Goal: Task Accomplishment & Management: Manage account settings

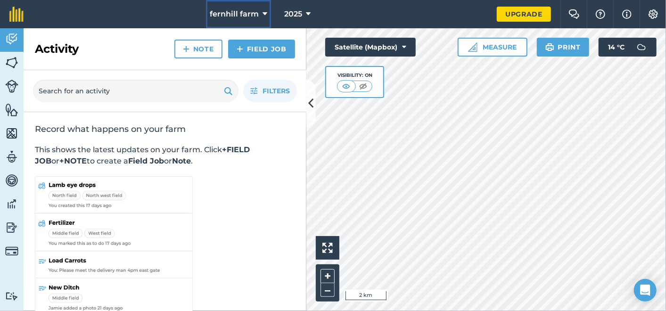
click at [241, 9] on span "fernhill farm" at bounding box center [234, 13] width 49 height 11
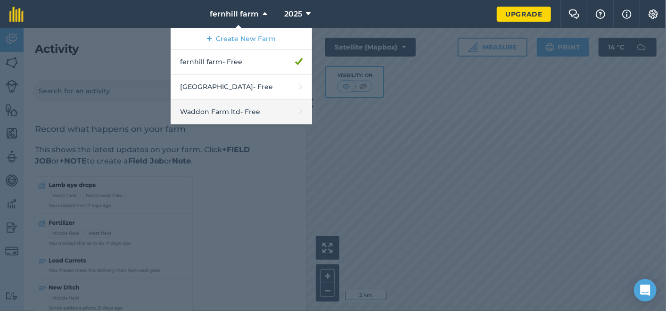
click at [245, 109] on link "Waddon Farm ltd - Free" at bounding box center [241, 112] width 141 height 25
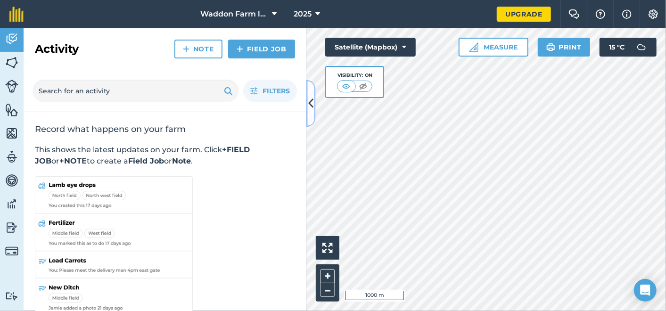
click at [307, 107] on button at bounding box center [311, 103] width 9 height 47
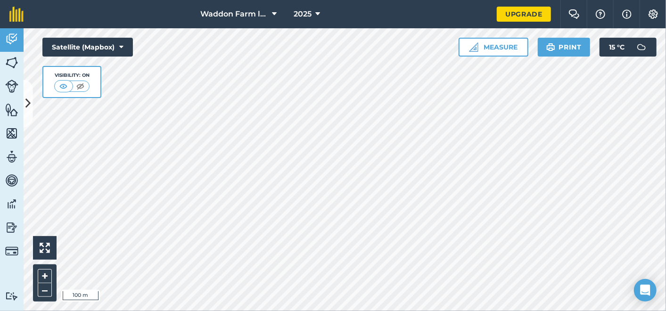
click at [20, 63] on link "Fields" at bounding box center [12, 64] width 24 height 24
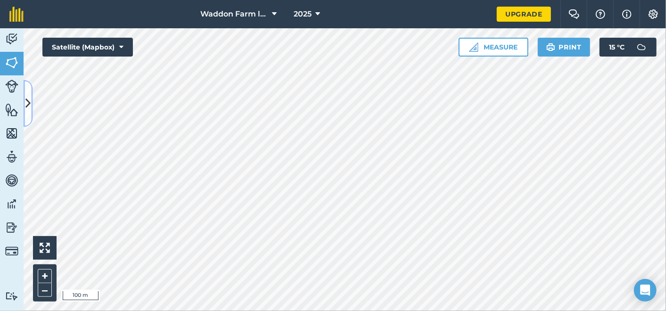
click at [28, 106] on icon at bounding box center [27, 103] width 5 height 17
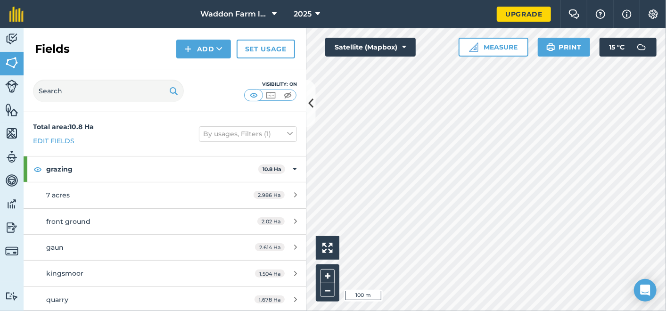
click at [200, 41] on button "Add" at bounding box center [203, 49] width 55 height 19
click at [190, 70] on link "Draw" at bounding box center [204, 70] width 52 height 21
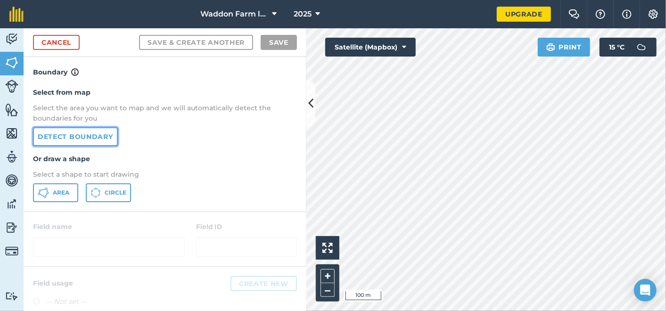
click at [50, 133] on link "Detect boundary" at bounding box center [75, 136] width 85 height 19
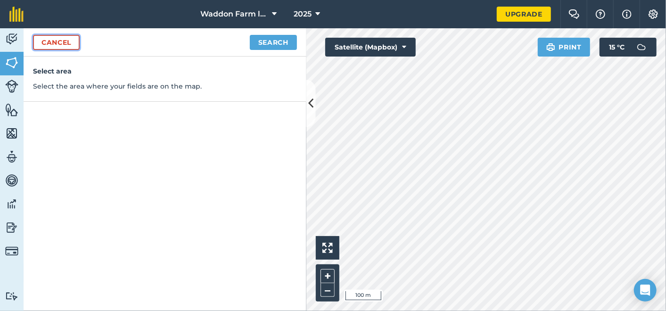
click at [58, 40] on link "Cancel" at bounding box center [56, 42] width 47 height 15
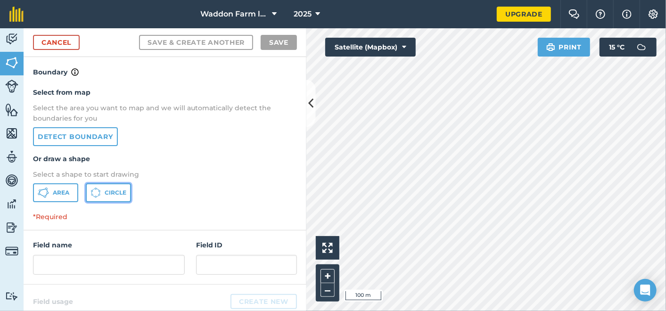
click at [100, 196] on icon at bounding box center [96, 193] width 10 height 10
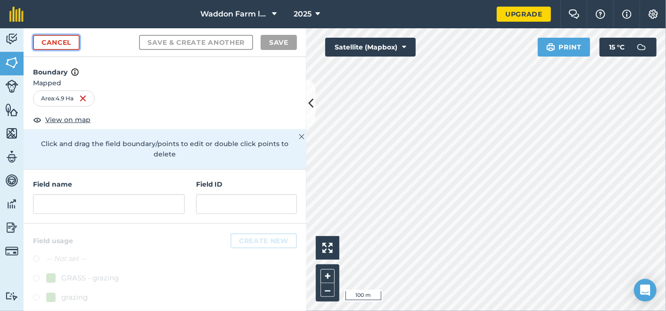
click at [50, 39] on link "Cancel" at bounding box center [56, 42] width 47 height 15
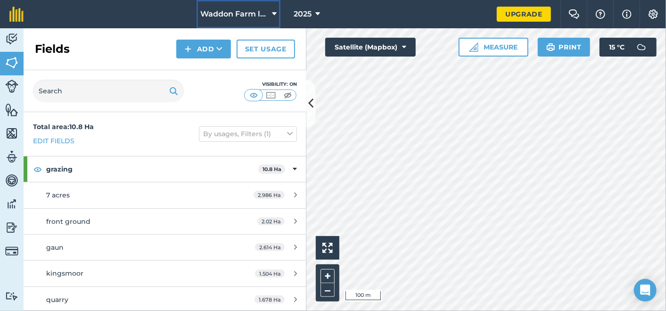
click at [218, 16] on span "Waddon Farm ltd" at bounding box center [234, 13] width 68 height 11
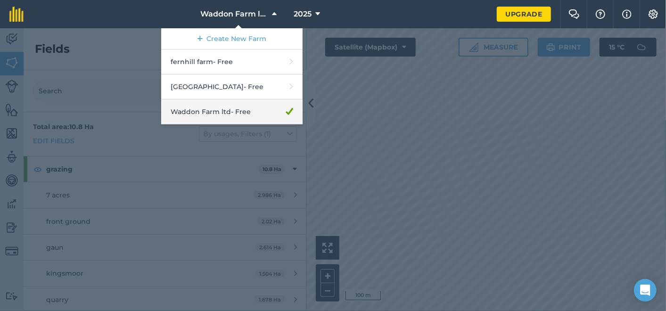
click at [180, 114] on link "Waddon Farm ltd - Free" at bounding box center [231, 112] width 141 height 25
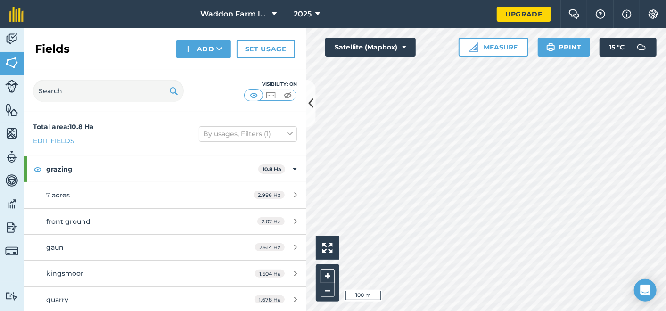
click at [5, 227] on img at bounding box center [11, 228] width 13 height 14
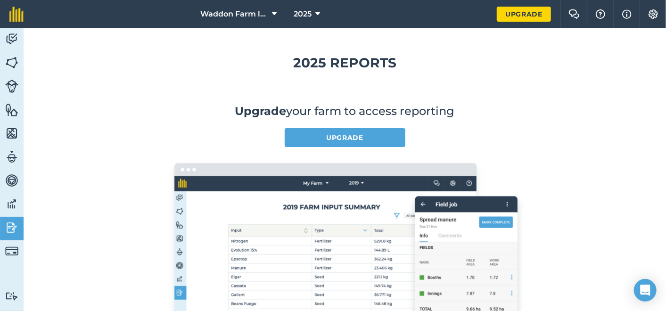
click at [9, 247] on img at bounding box center [11, 251] width 13 height 13
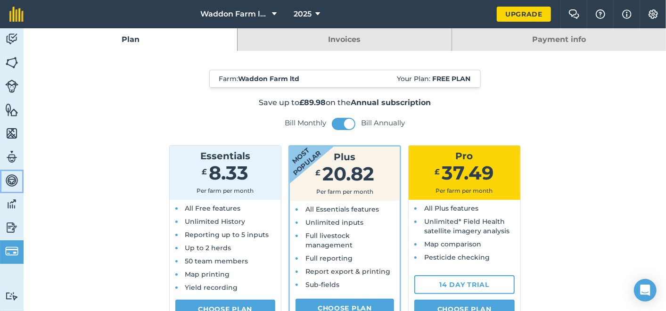
click at [10, 177] on img at bounding box center [11, 181] width 13 height 14
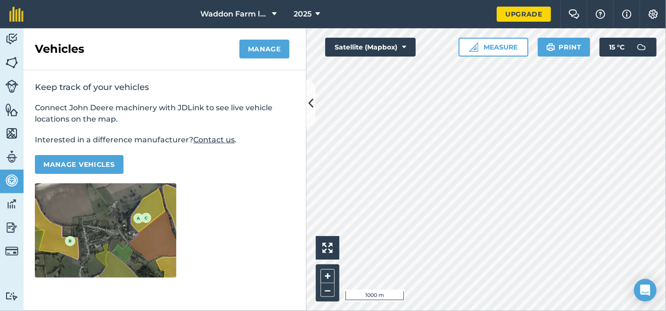
click at [9, 156] on img at bounding box center [11, 157] width 13 height 14
select select "MEMBER"
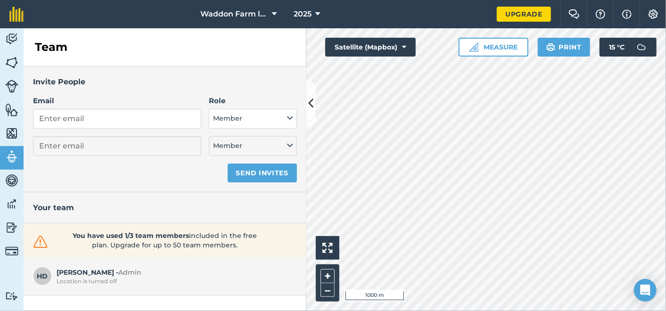
click at [7, 133] on img at bounding box center [11, 133] width 13 height 14
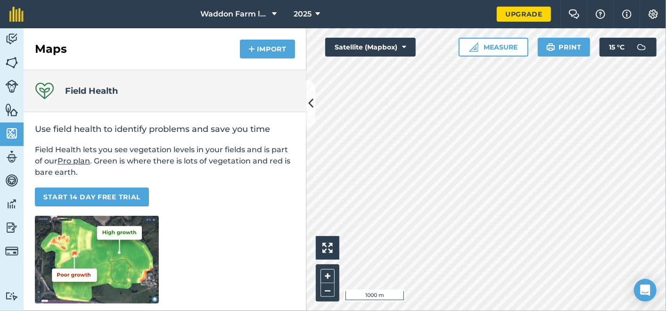
click at [13, 114] on img at bounding box center [11, 110] width 13 height 14
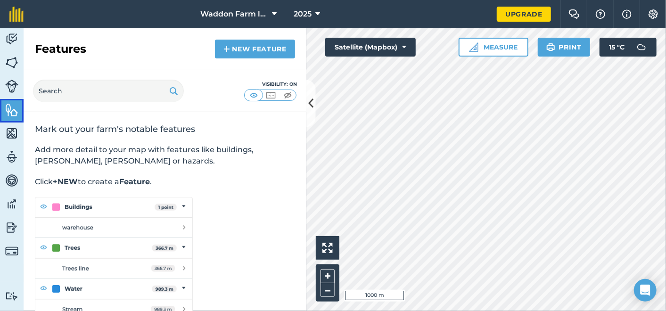
scroll to position [21, 0]
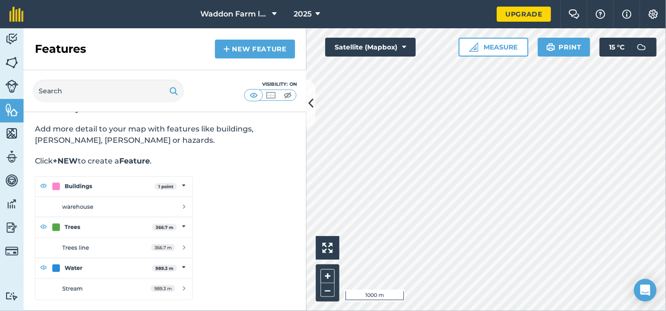
click at [253, 44] on link "New feature" at bounding box center [255, 49] width 80 height 19
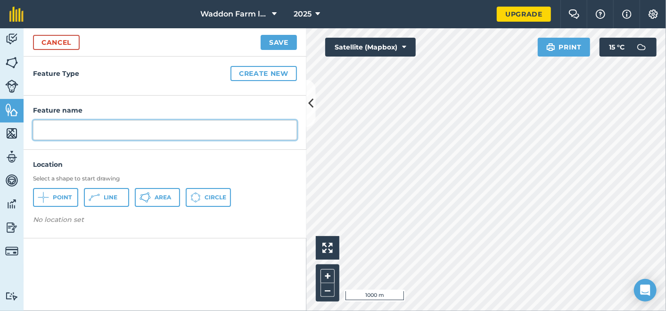
click at [40, 126] on input "text" at bounding box center [165, 130] width 264 height 20
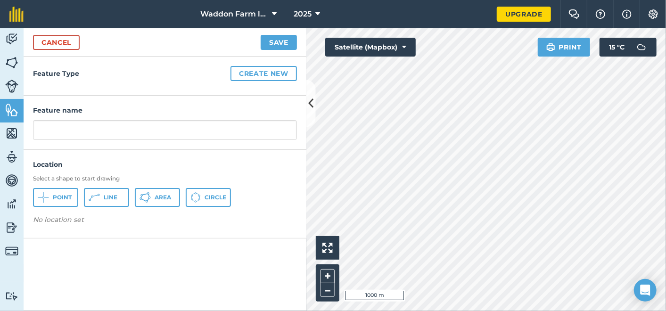
click at [46, 78] on h4 "Feature Type Create new" at bounding box center [165, 73] width 264 height 15
click at [31, 63] on div "Feature Type Create new" at bounding box center [165, 76] width 283 height 39
click at [247, 78] on button "Create new" at bounding box center [264, 73] width 66 height 15
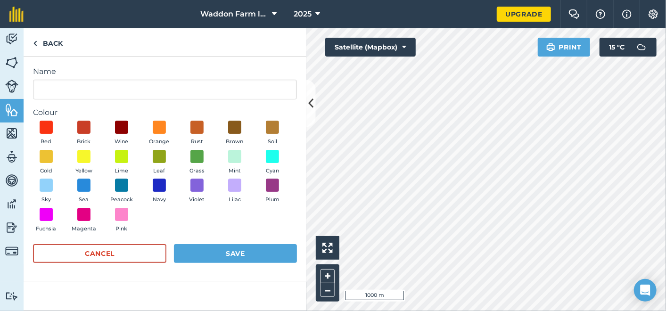
click at [125, 258] on button "Cancel" at bounding box center [99, 253] width 133 height 19
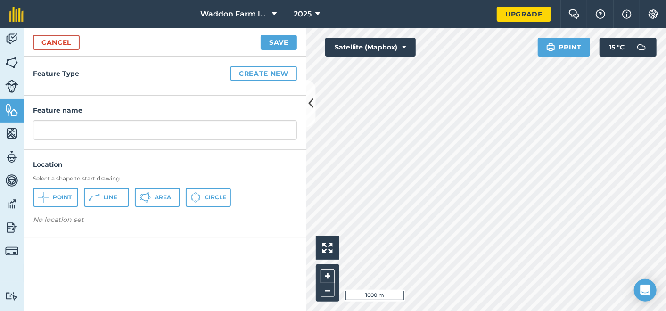
click at [12, 85] on img at bounding box center [11, 86] width 13 height 13
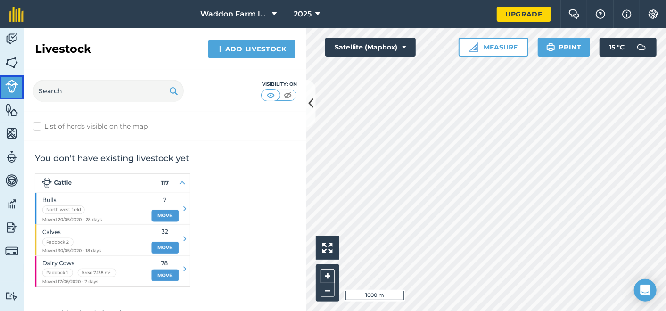
scroll to position [16, 0]
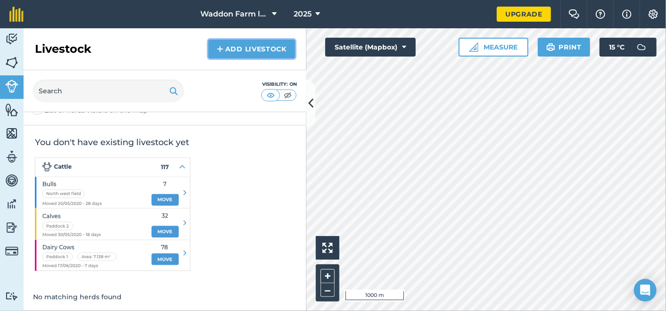
click at [232, 44] on link "Add Livestock" at bounding box center [251, 49] width 87 height 19
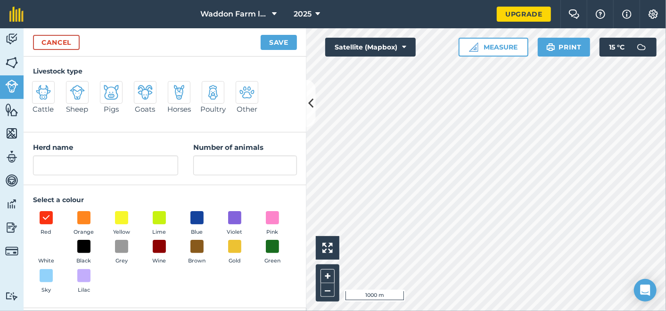
click at [46, 93] on img at bounding box center [43, 92] width 15 height 15
click at [39, 87] on input "Cattle" at bounding box center [36, 84] width 6 height 6
radio input "true"
type input "Cattle"
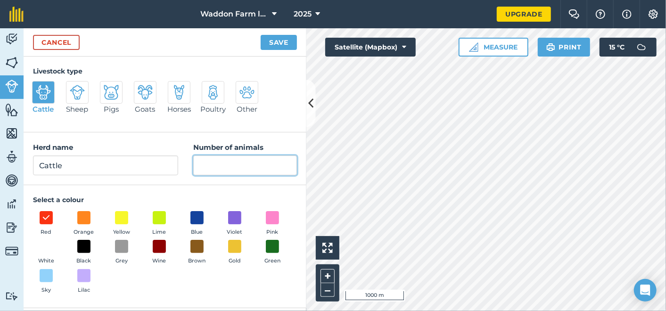
click at [207, 161] on input "Number of animals" at bounding box center [245, 166] width 104 height 20
type input "22"
click at [277, 43] on button "Save" at bounding box center [279, 42] width 36 height 15
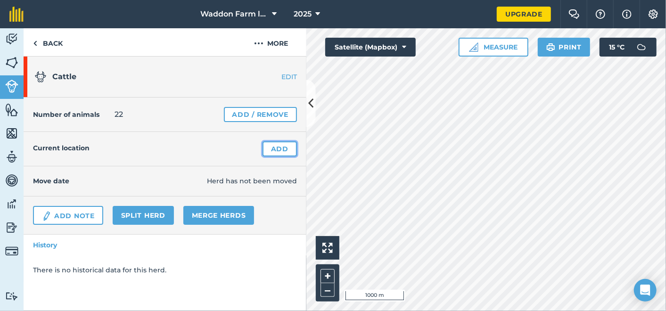
click at [287, 150] on link "Add" at bounding box center [280, 148] width 34 height 15
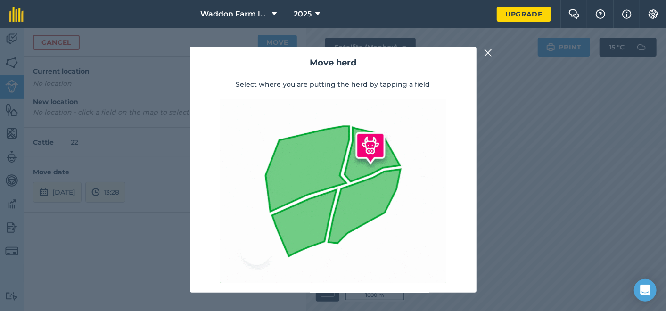
click at [490, 56] on img at bounding box center [488, 52] width 8 height 11
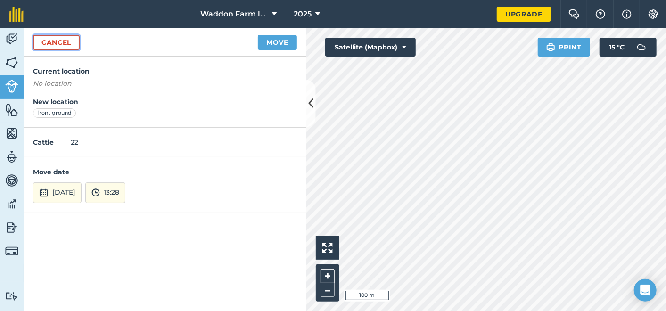
click at [64, 45] on link "Cancel" at bounding box center [56, 42] width 47 height 15
